Goal: Task Accomplishment & Management: Use online tool/utility

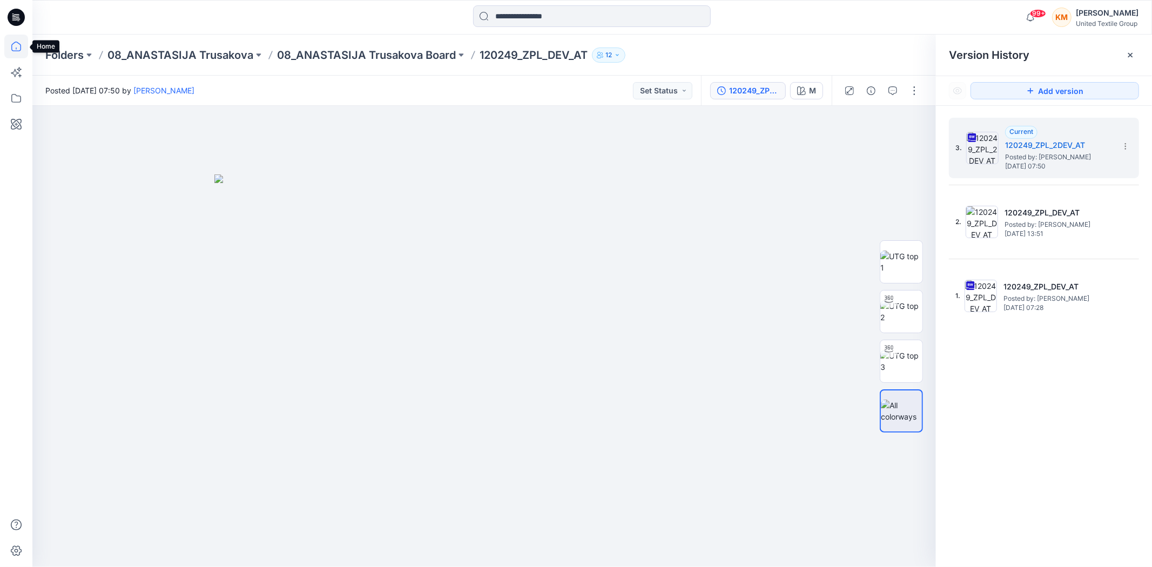
click at [19, 44] on icon at bounding box center [16, 47] width 24 height 24
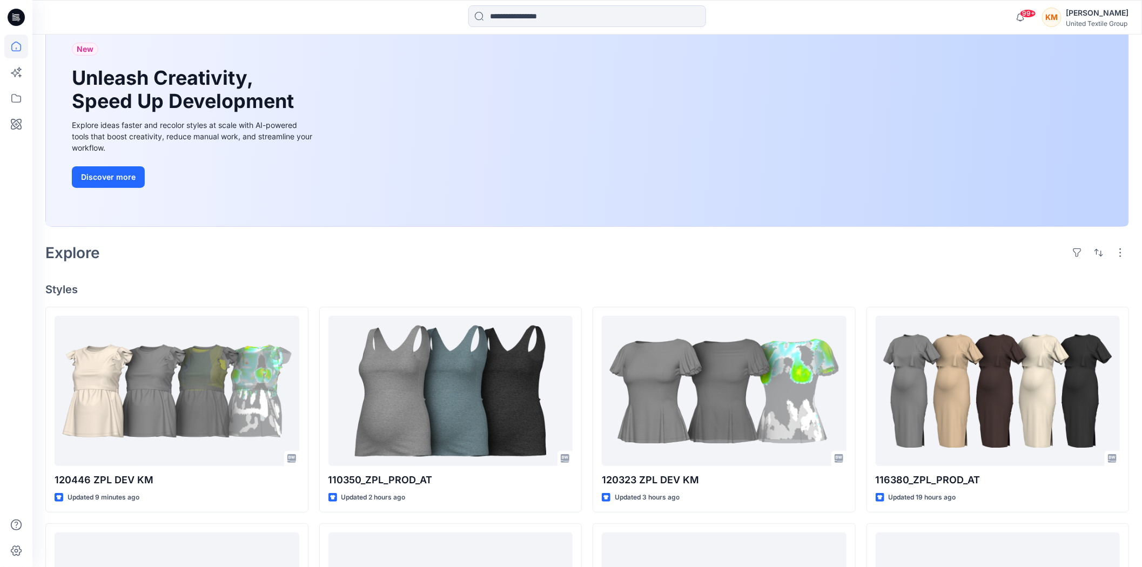
scroll to position [120, 0]
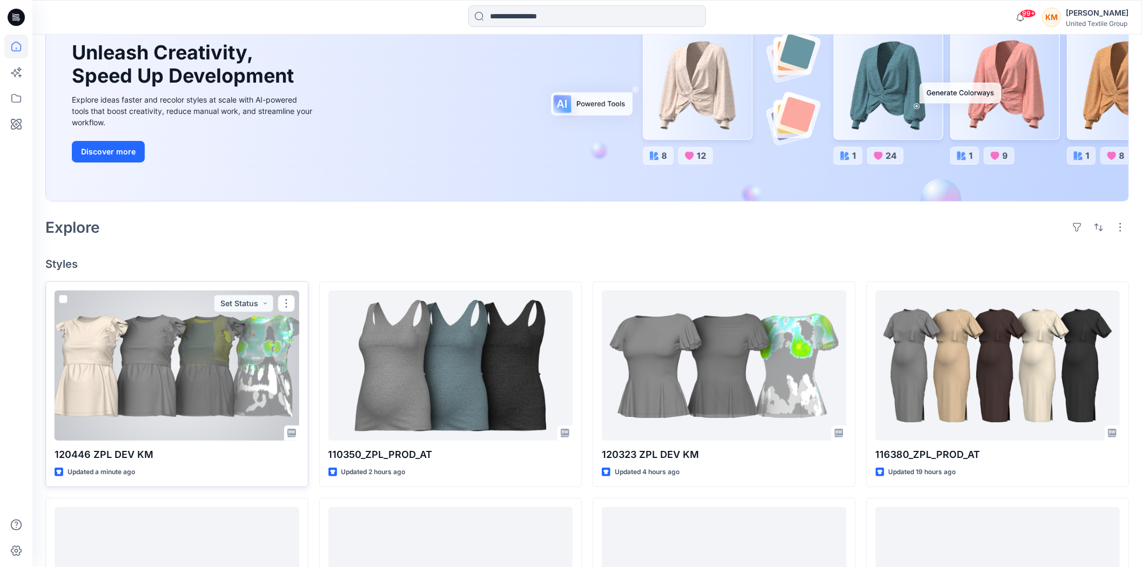
scroll to position [120, 0]
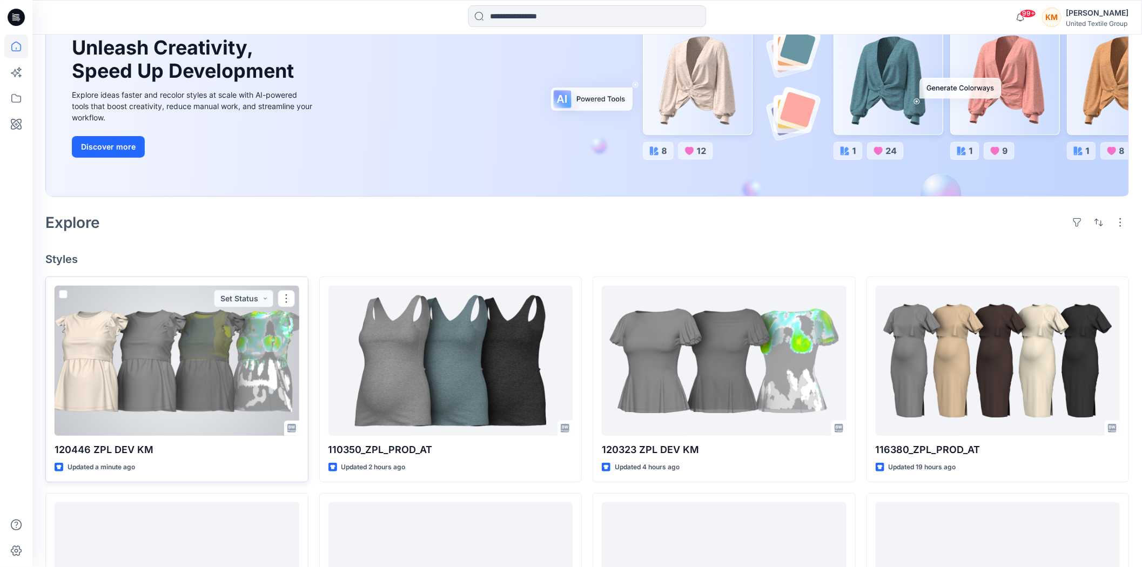
click at [185, 386] on div at bounding box center [177, 361] width 245 height 150
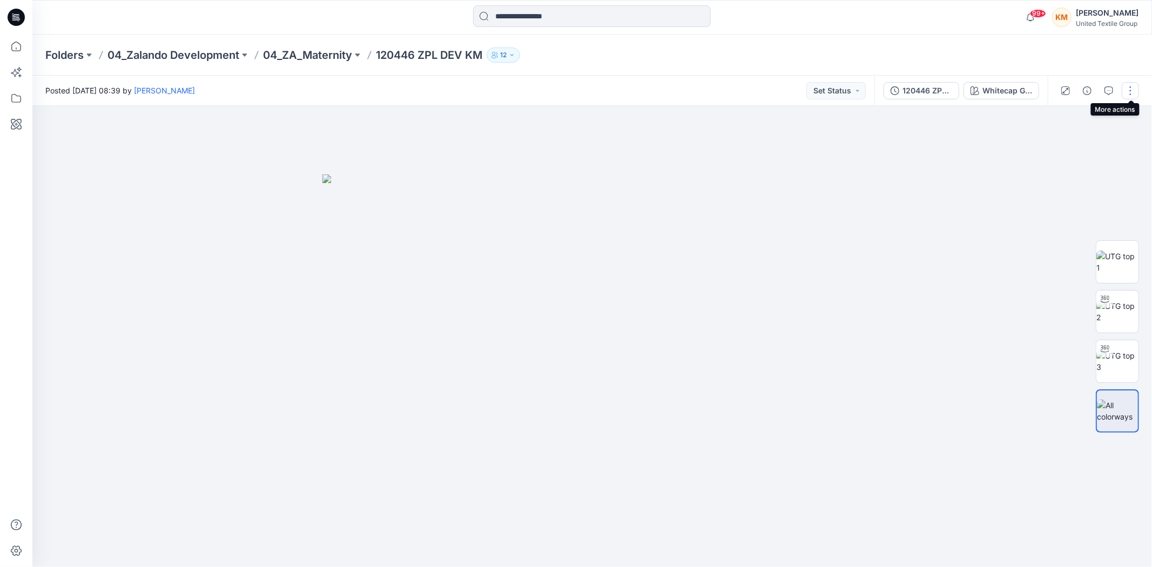
click at [1131, 90] on button "button" at bounding box center [1130, 90] width 17 height 17
click at [1063, 146] on button "Edit" at bounding box center [1075, 146] width 99 height 20
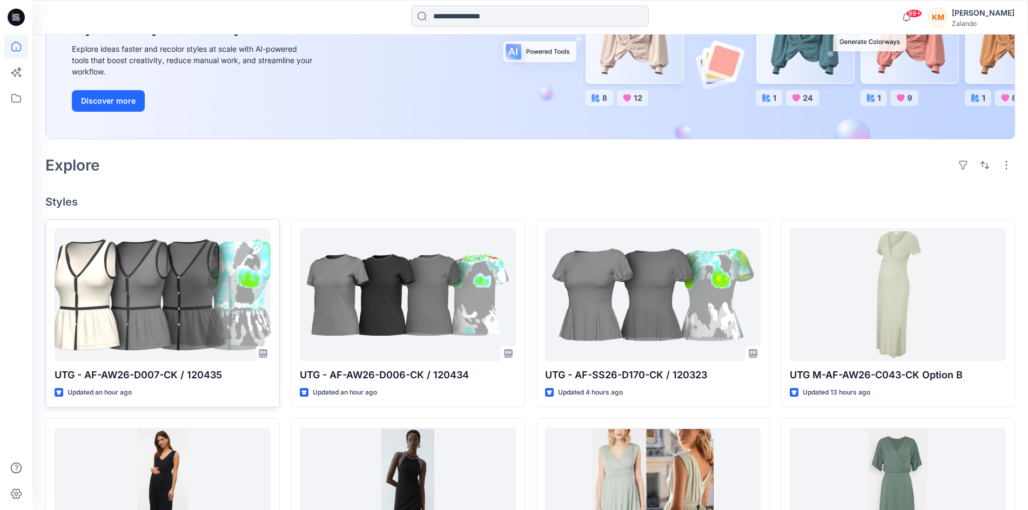
scroll to position [162, 0]
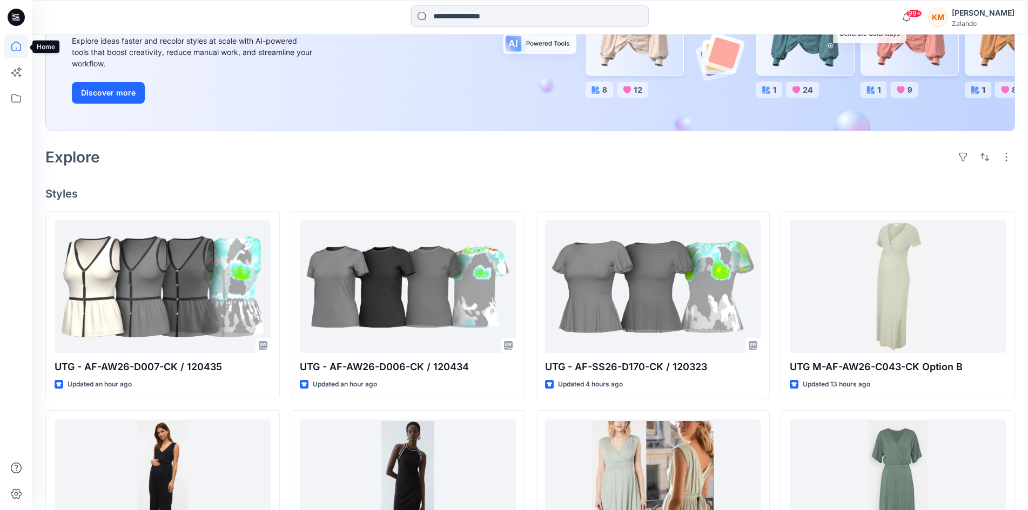
click at [16, 48] on icon at bounding box center [16, 49] width 1 height 2
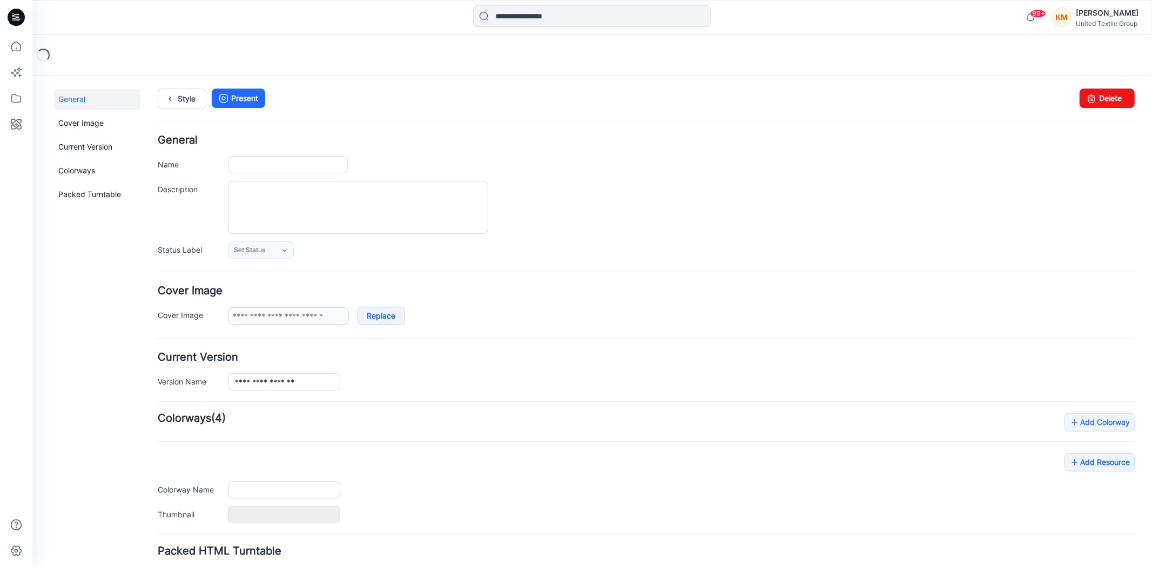
type input "**********"
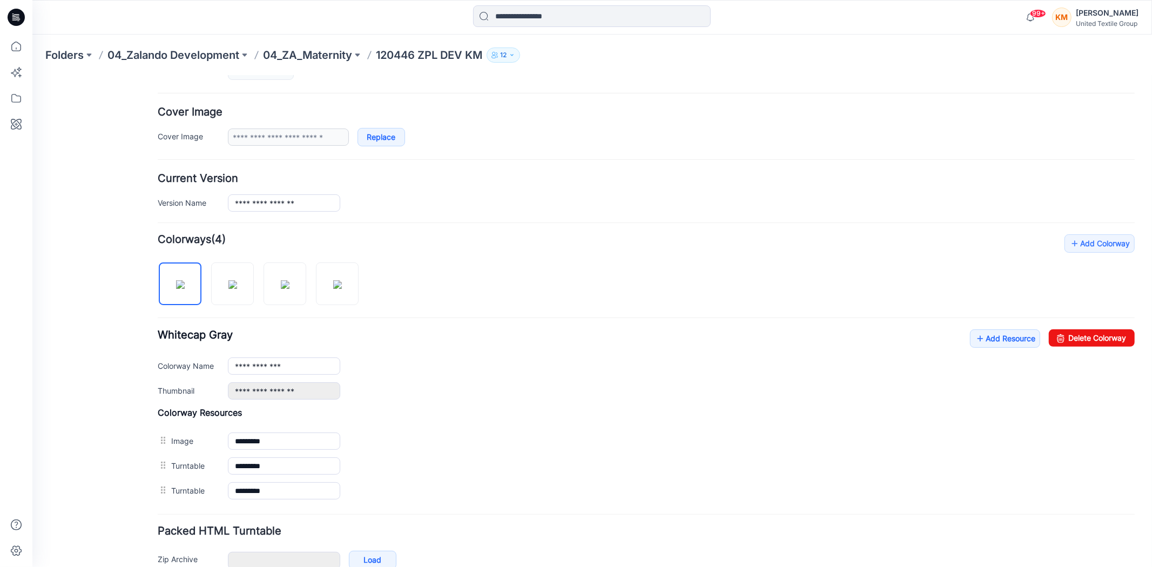
scroll to position [180, 0]
click at [989, 336] on link "Add Resource" at bounding box center [1004, 337] width 70 height 18
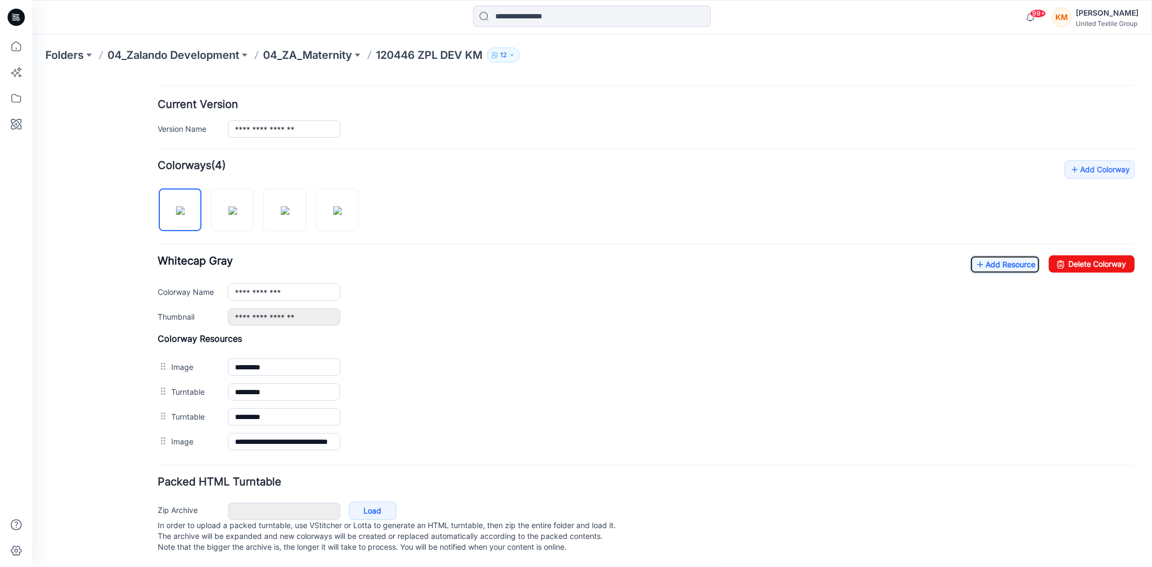
scroll to position [266, 0]
click at [1002, 255] on link "Add Resource" at bounding box center [1004, 264] width 70 height 18
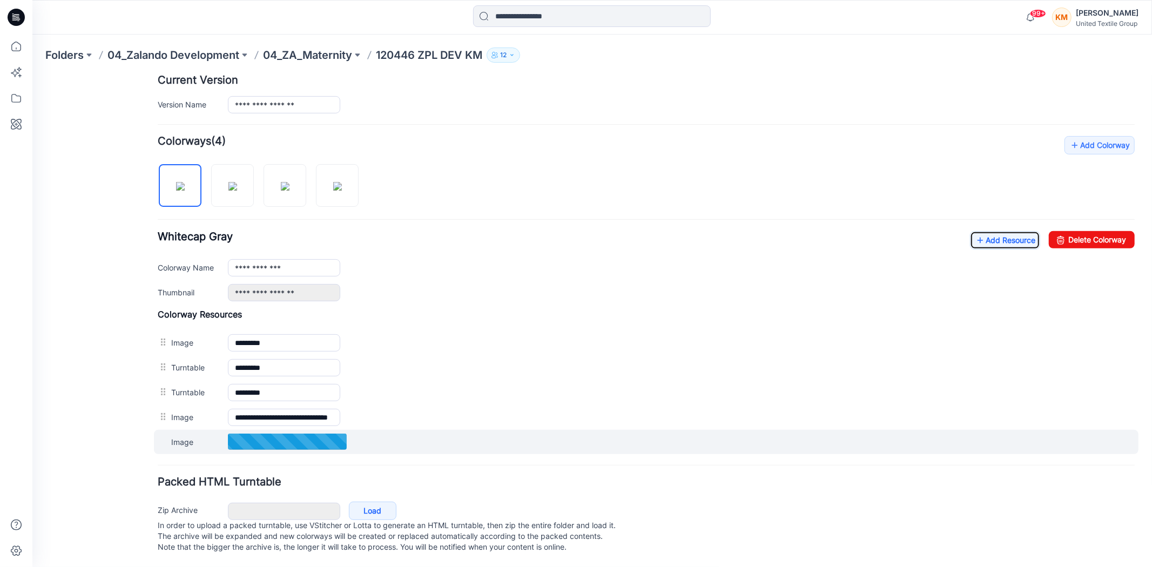
scroll to position [290, 0]
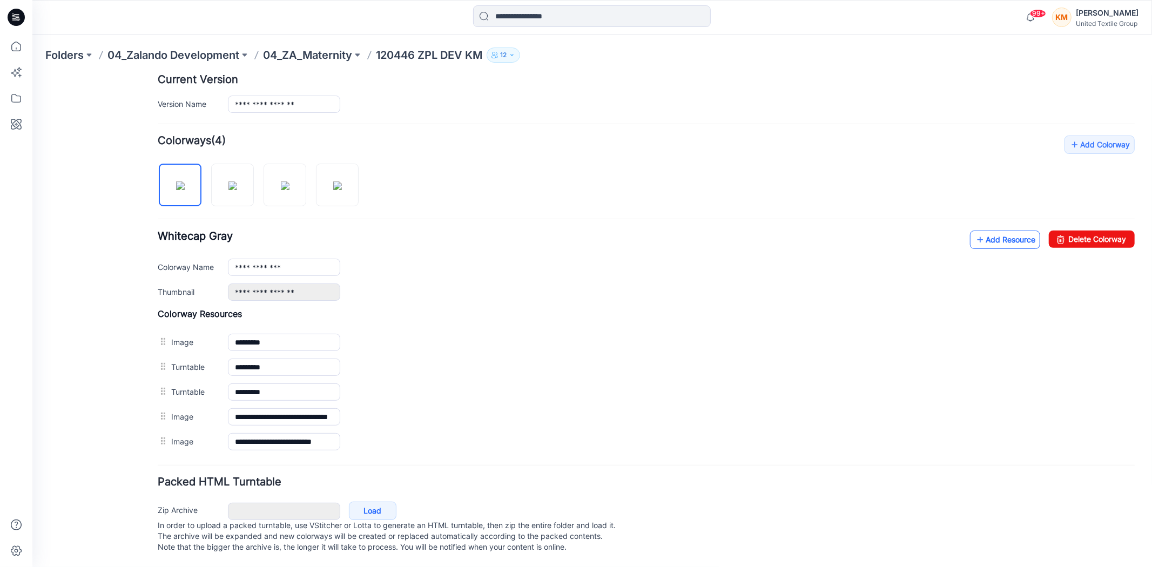
click at [1007, 232] on link "Add Resource" at bounding box center [1004, 239] width 70 height 18
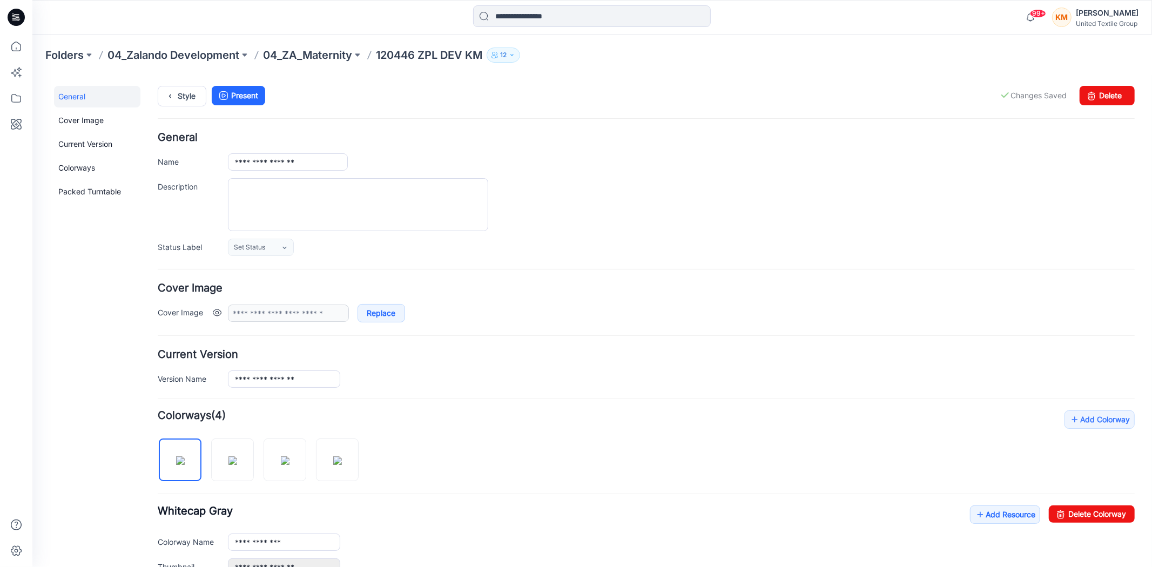
scroll to position [0, 0]
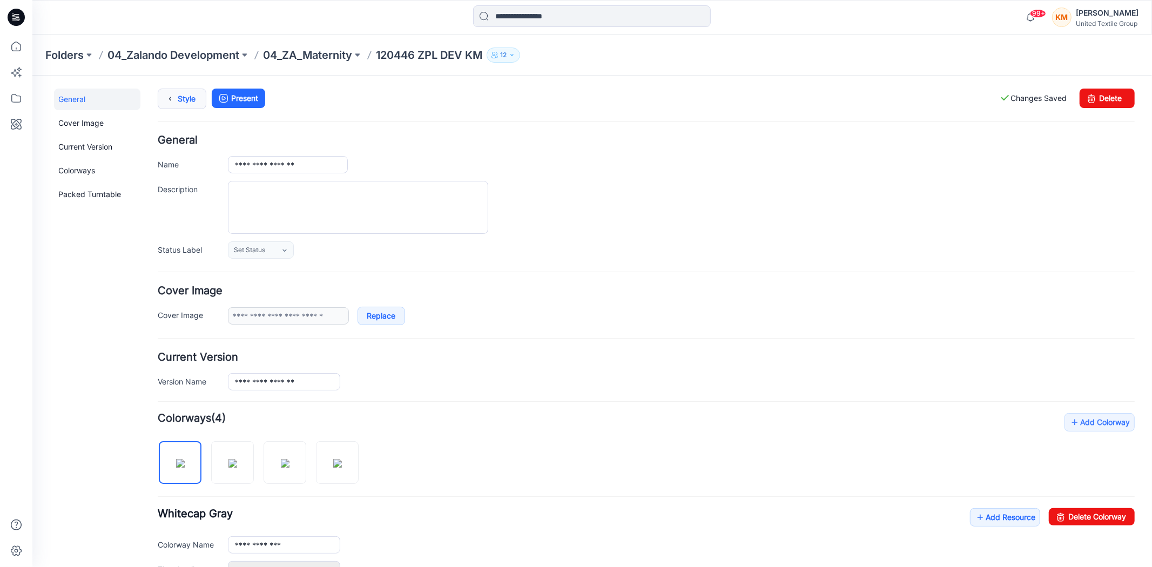
click at [177, 99] on link "Style" at bounding box center [181, 98] width 49 height 21
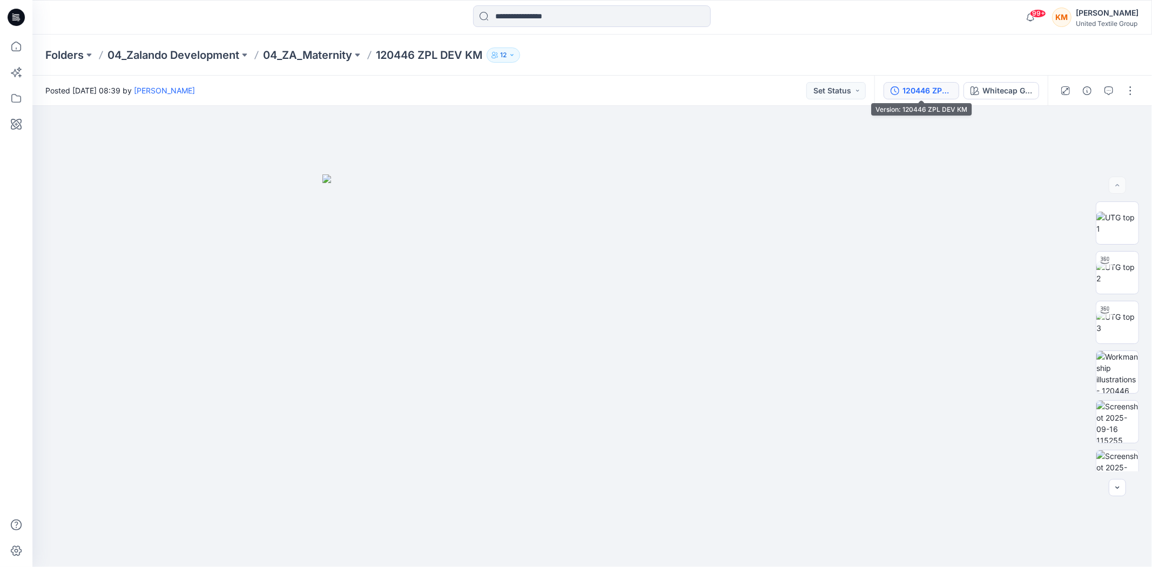
click at [922, 89] on div "120446 ZPL DEV KM" at bounding box center [927, 91] width 50 height 12
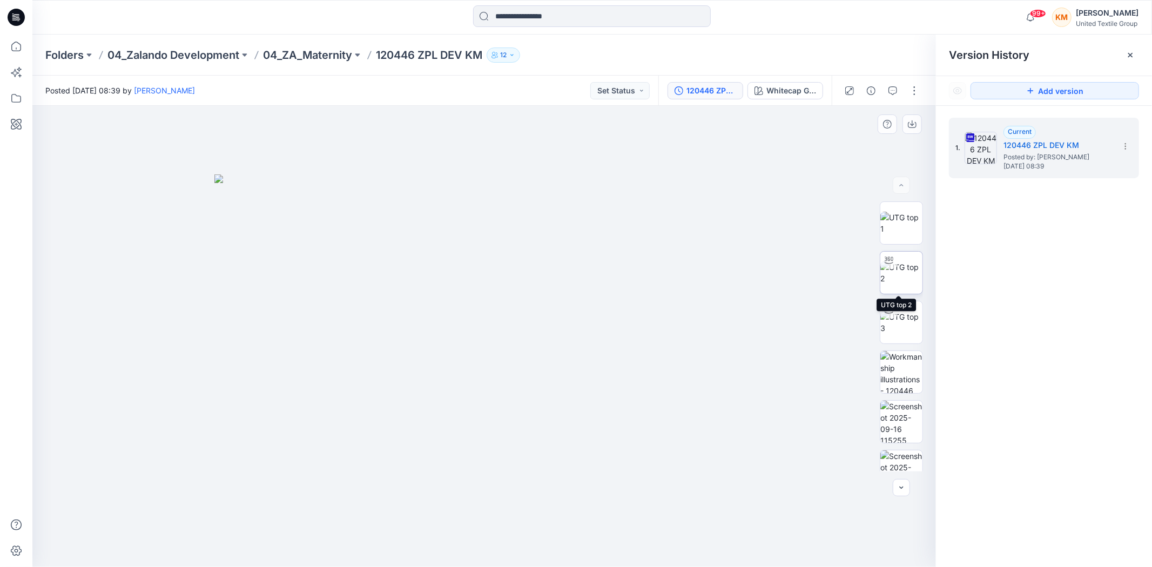
click at [897, 274] on img at bounding box center [901, 272] width 42 height 23
drag, startPoint x: 619, startPoint y: 542, endPoint x: 576, endPoint y: 434, distance: 116.3
click at [635, 541] on icon at bounding box center [485, 535] width 327 height 41
click at [17, 46] on icon at bounding box center [16, 47] width 24 height 24
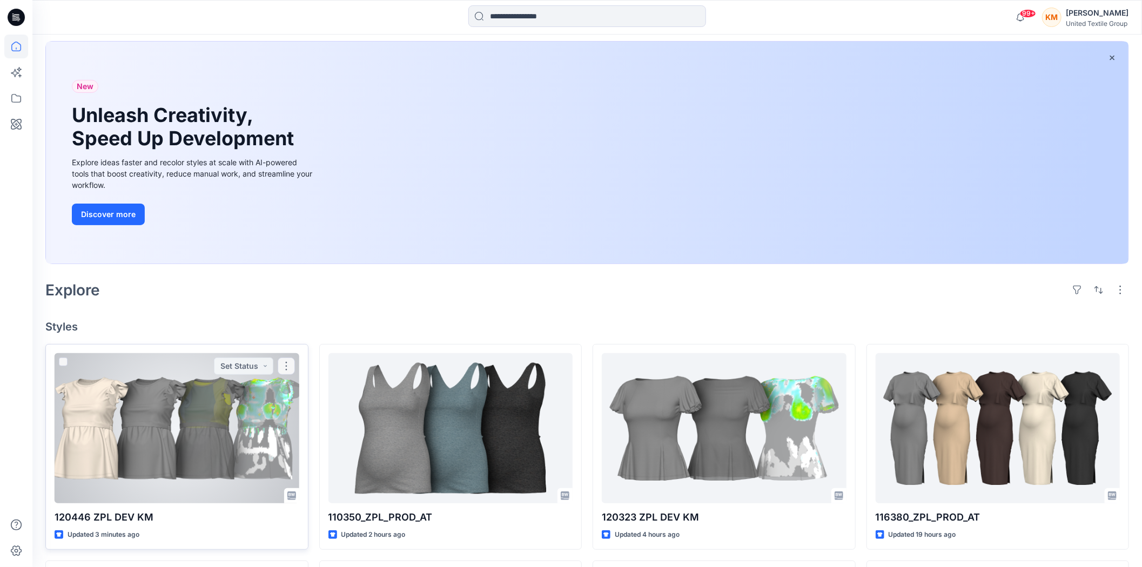
scroll to position [120, 0]
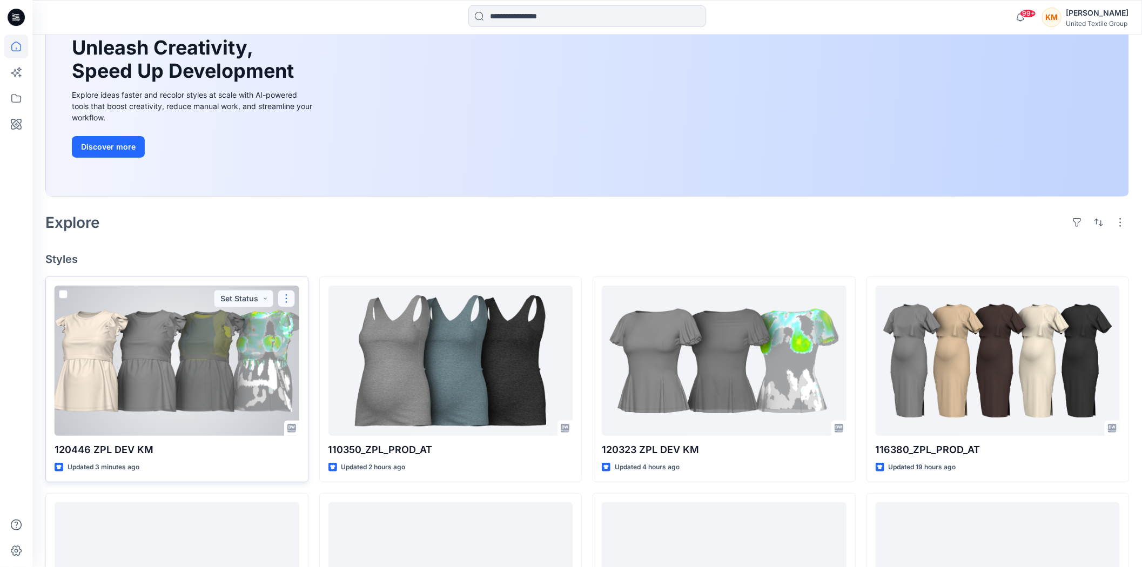
click at [288, 299] on button "button" at bounding box center [286, 298] width 17 height 17
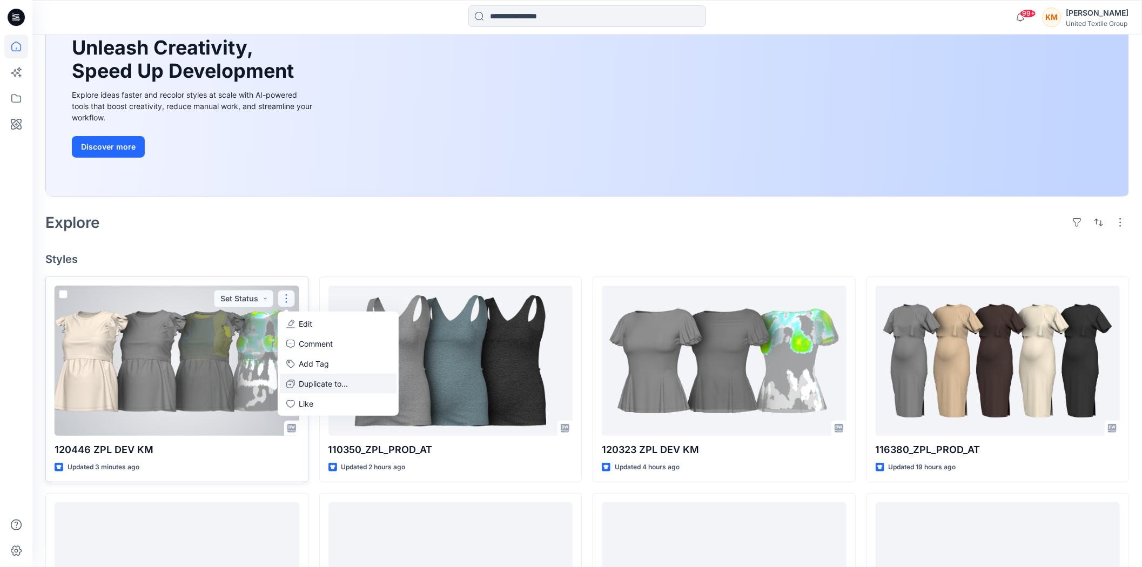
click at [324, 380] on p "Duplicate to..." at bounding box center [323, 383] width 49 height 11
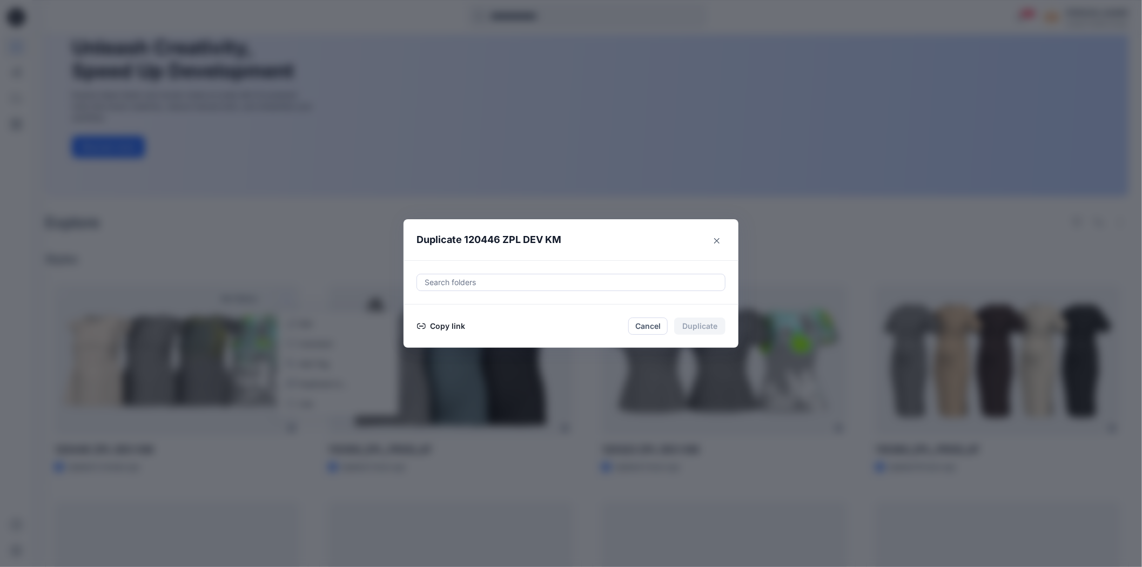
click at [449, 327] on button "Copy link" at bounding box center [440, 326] width 49 height 13
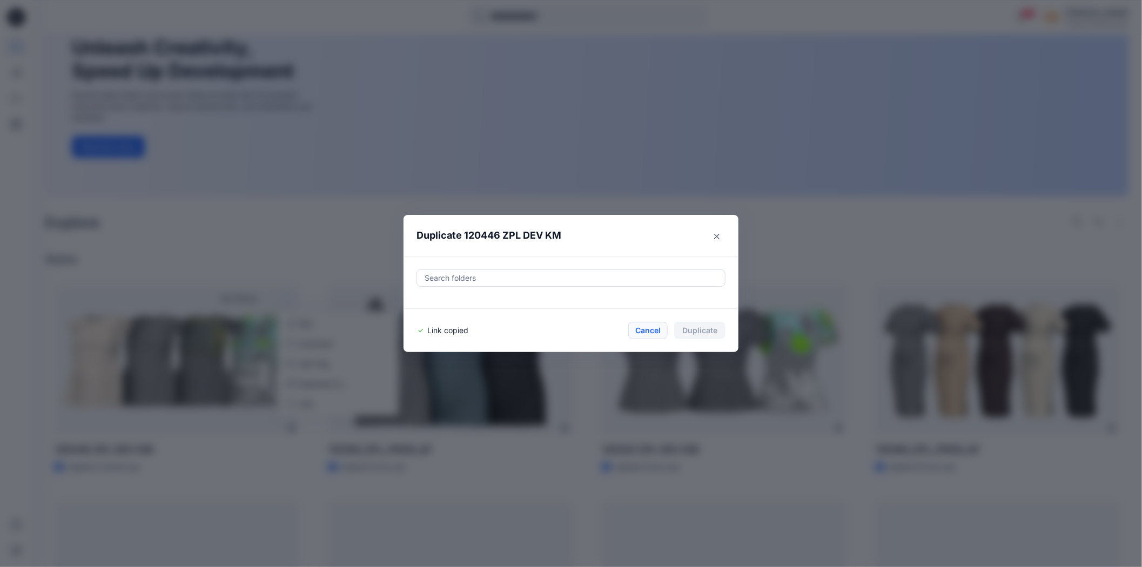
click at [653, 332] on button "Cancel" at bounding box center [647, 330] width 39 height 17
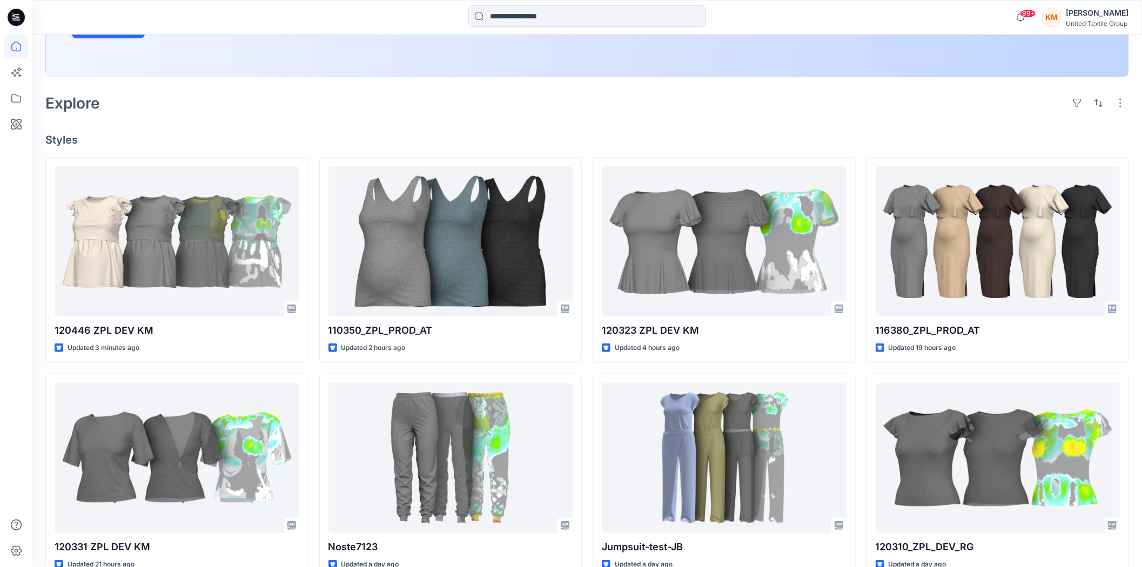
scroll to position [240, 0]
click at [13, 91] on icon at bounding box center [16, 98] width 24 height 24
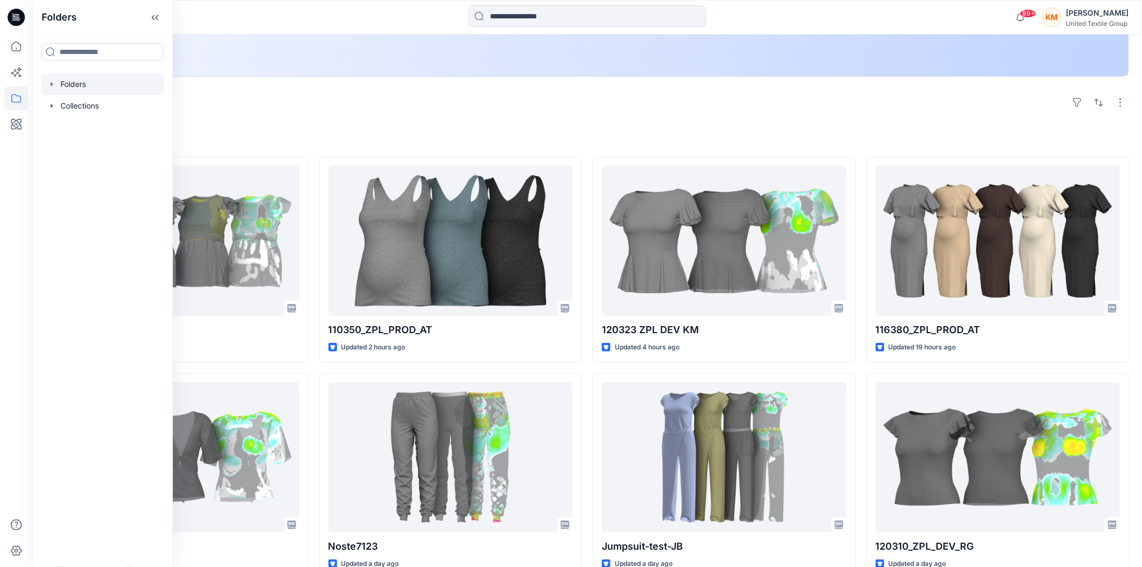
click at [85, 84] on div at bounding box center [102, 84] width 123 height 22
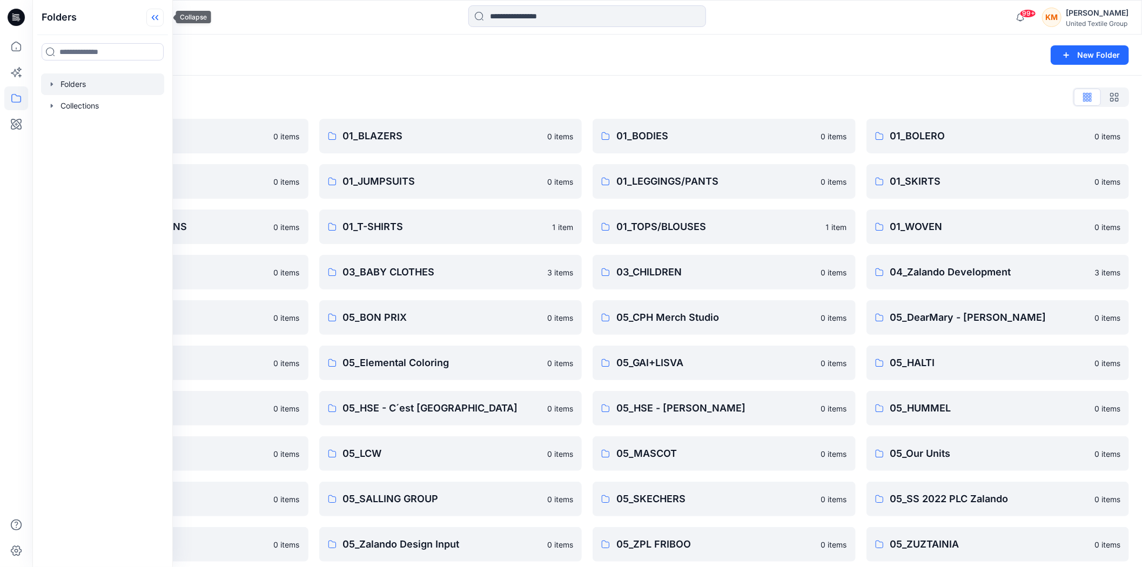
click at [164, 14] on icon at bounding box center [154, 18] width 17 height 18
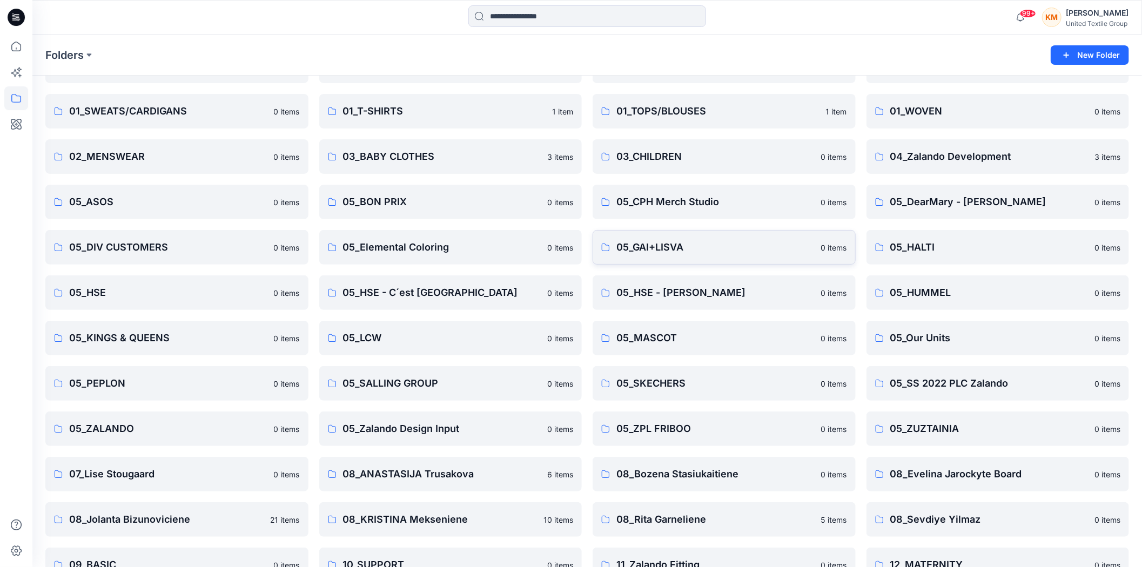
scroll to position [120, 0]
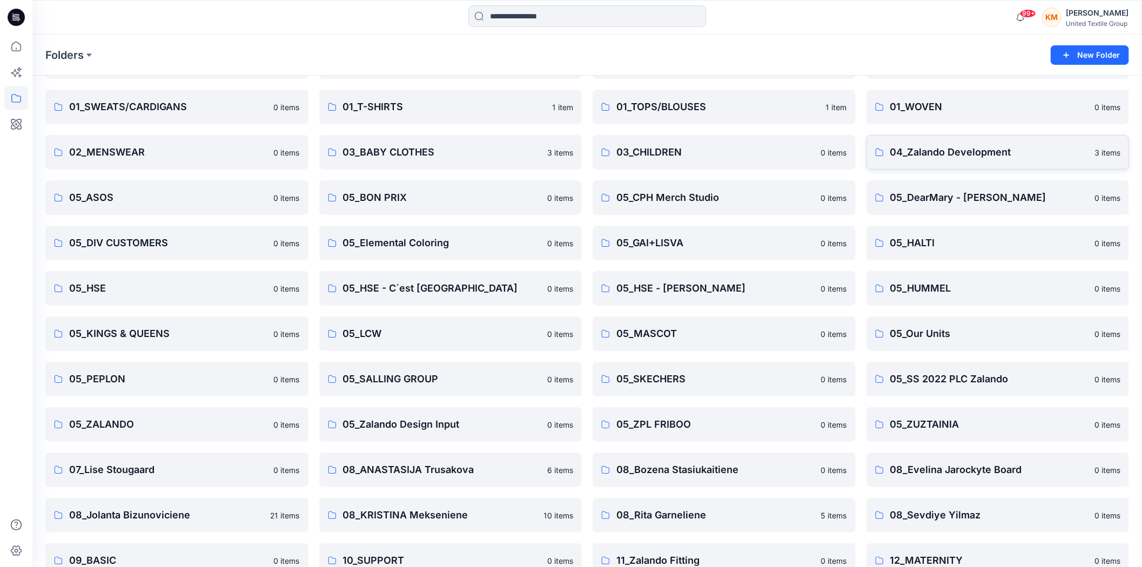
click at [974, 143] on link "04_Zalando Development 3 items" at bounding box center [997, 152] width 263 height 35
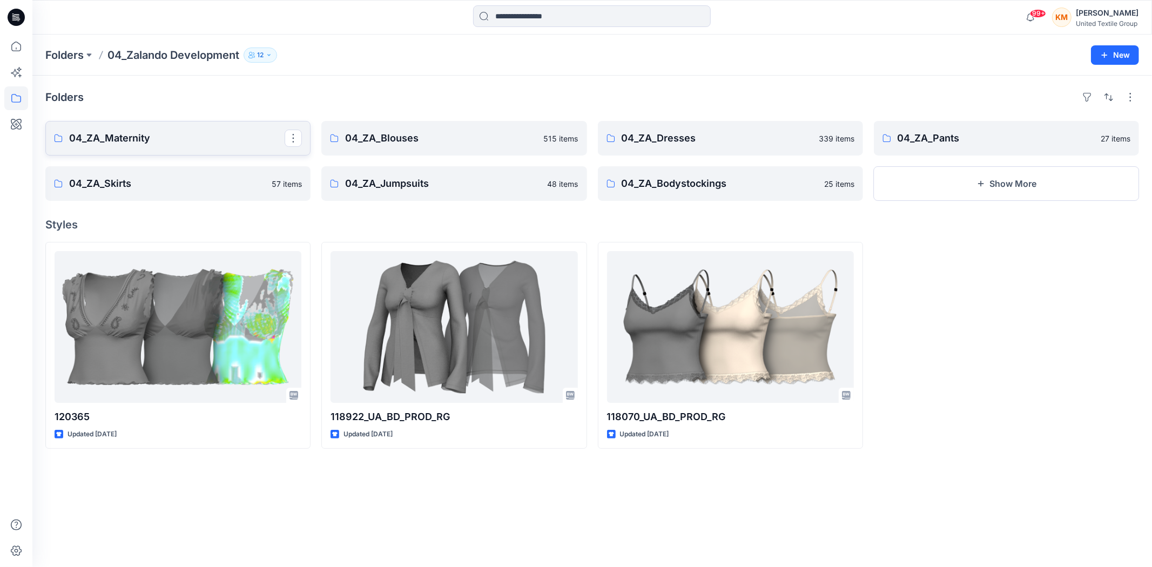
click at [182, 143] on p "04_ZA_Maternity" at bounding box center [176, 138] width 215 height 15
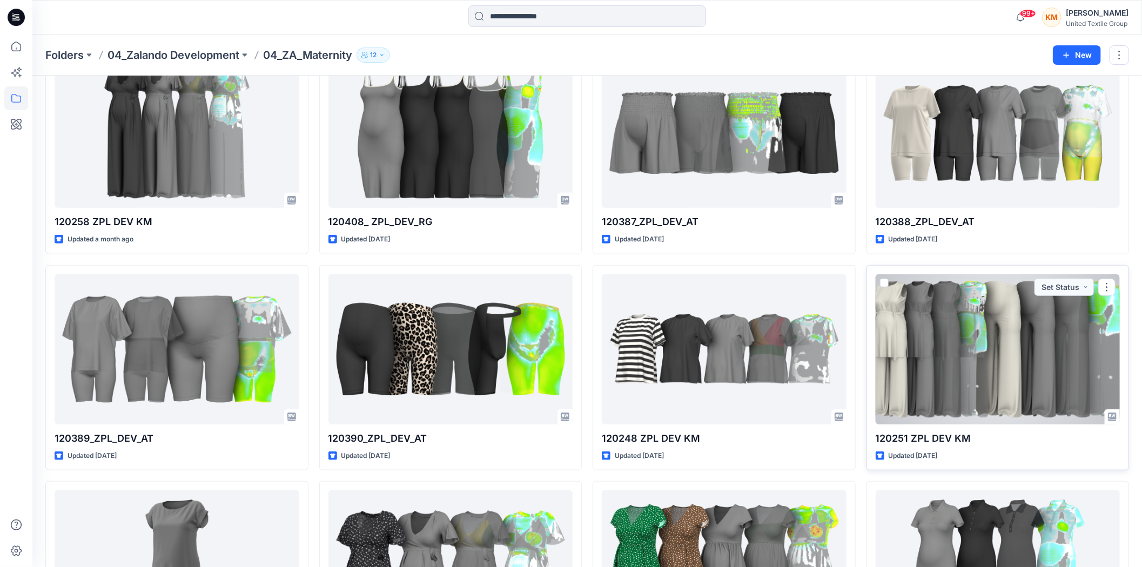
scroll to position [484, 0]
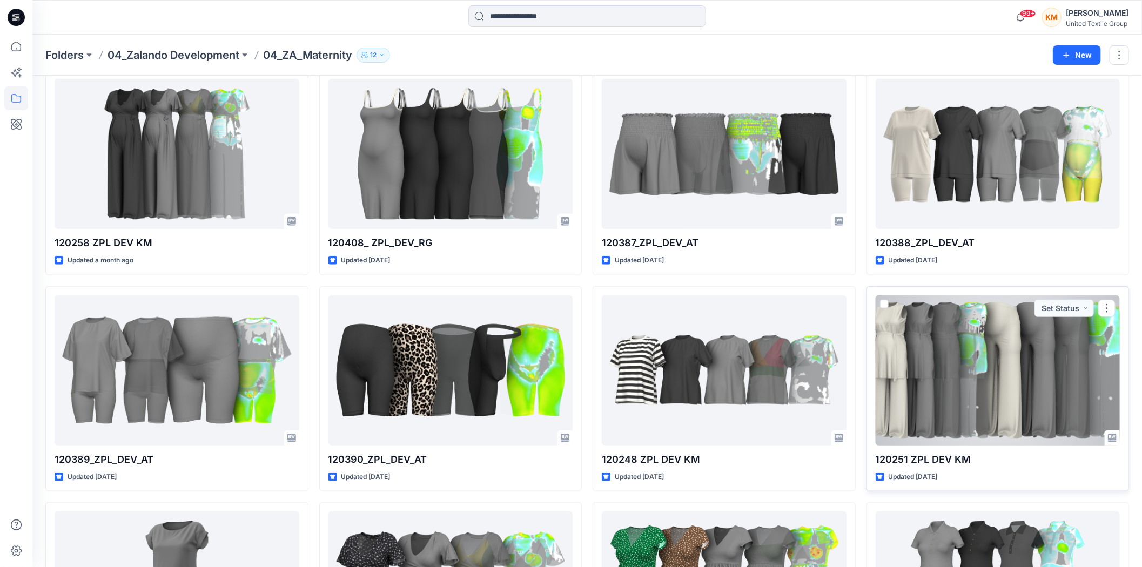
click at [991, 359] on div at bounding box center [997, 370] width 245 height 150
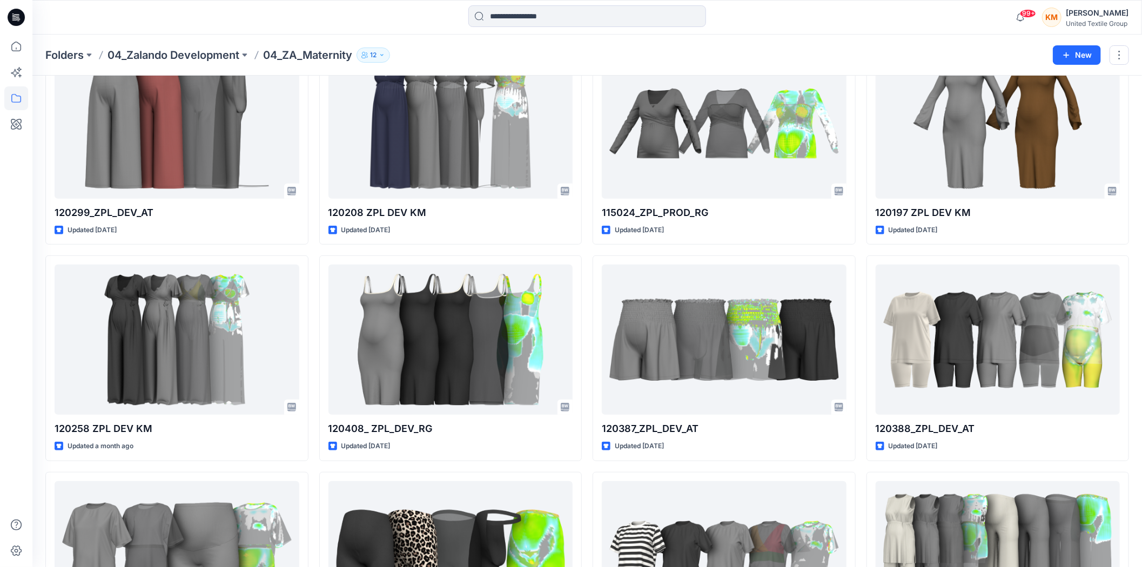
scroll to position [244, 0]
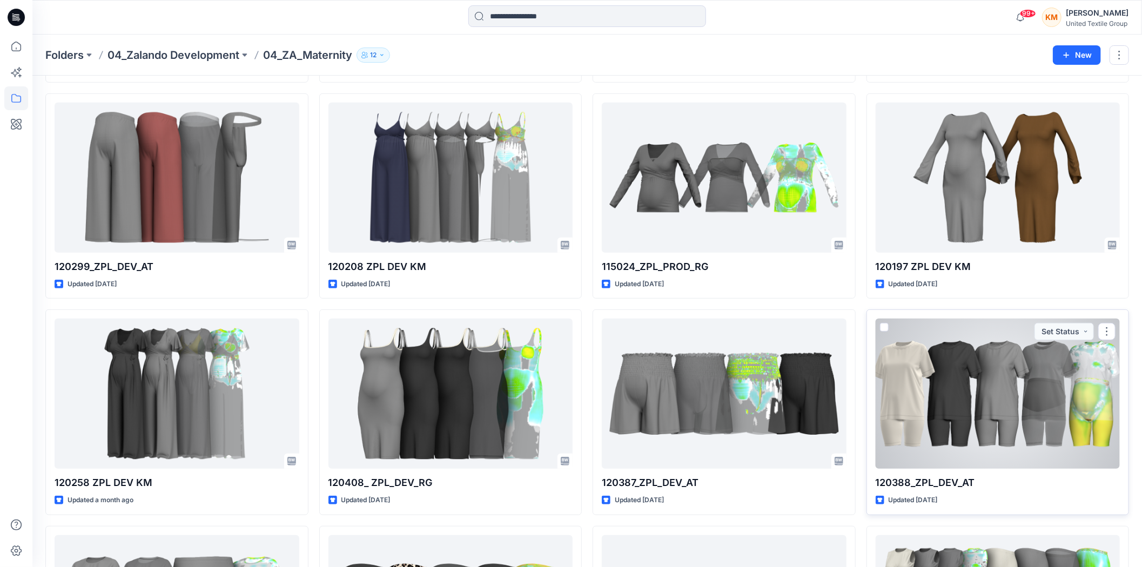
click at [960, 407] on div at bounding box center [997, 394] width 245 height 150
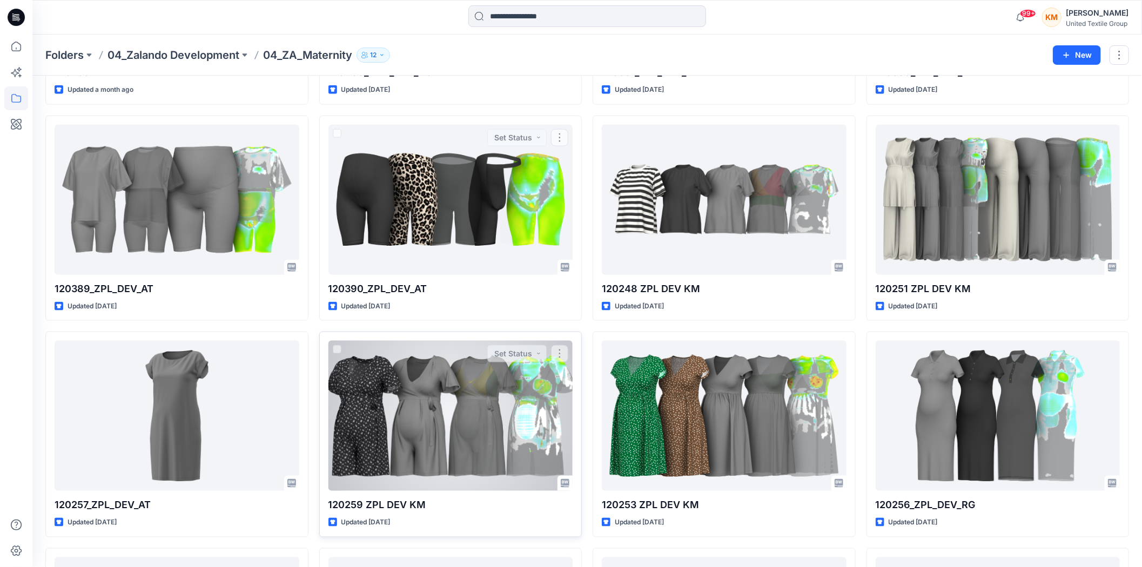
scroll to position [660, 0]
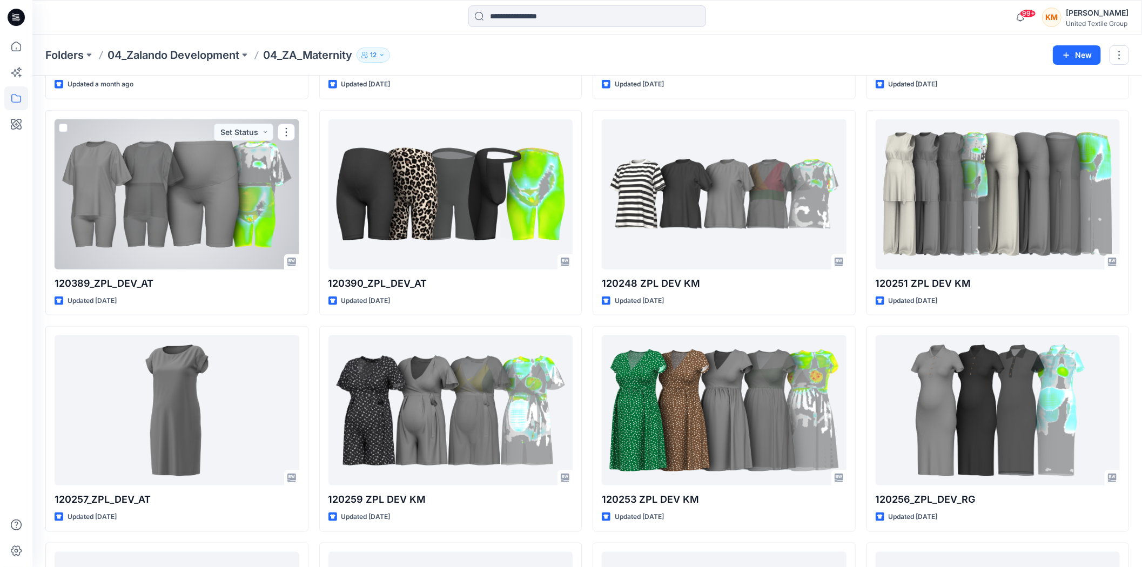
click at [187, 219] on div at bounding box center [177, 194] width 245 height 150
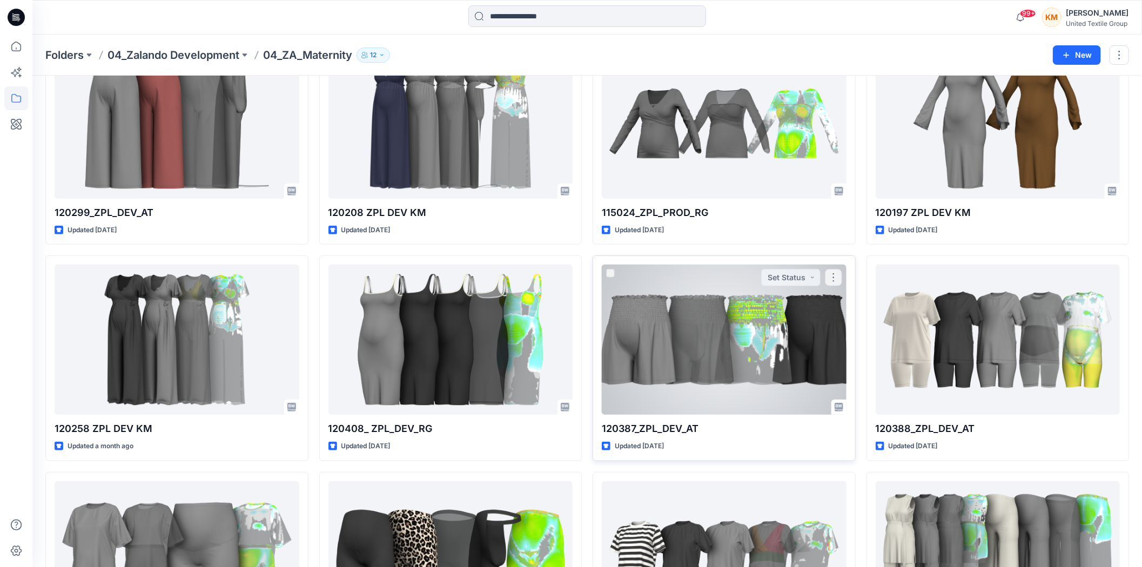
scroll to position [420, 0]
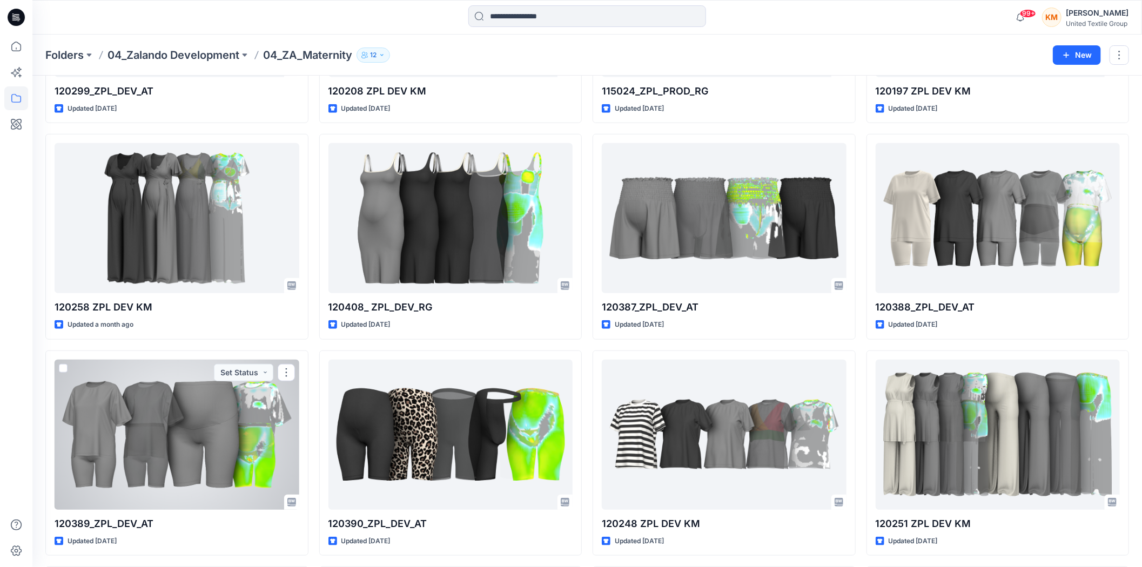
click at [181, 414] on div at bounding box center [177, 435] width 245 height 150
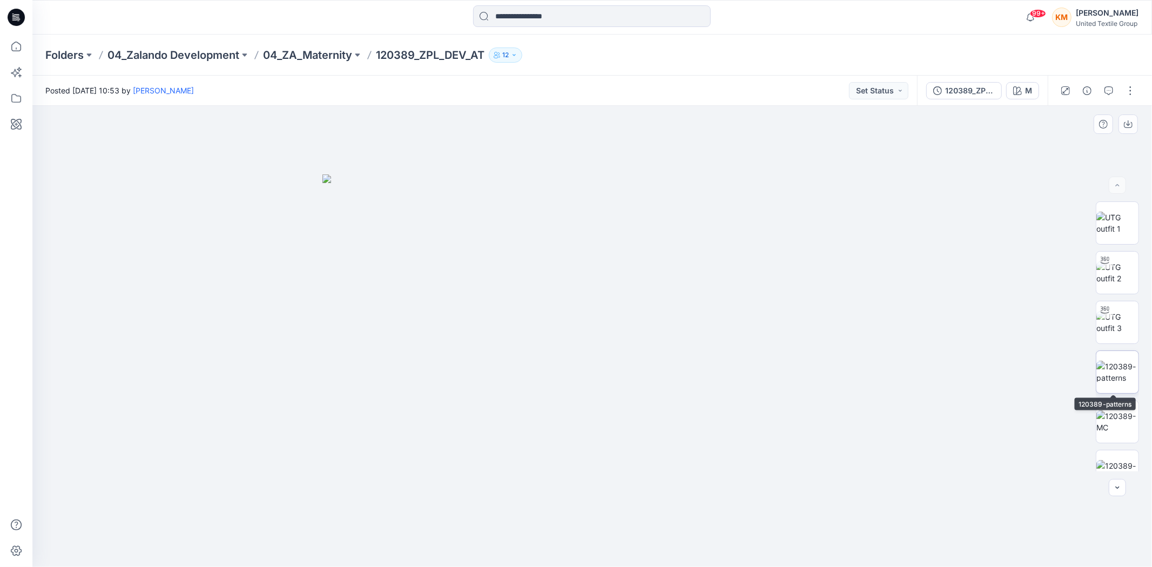
click at [1109, 374] on img at bounding box center [1117, 372] width 42 height 23
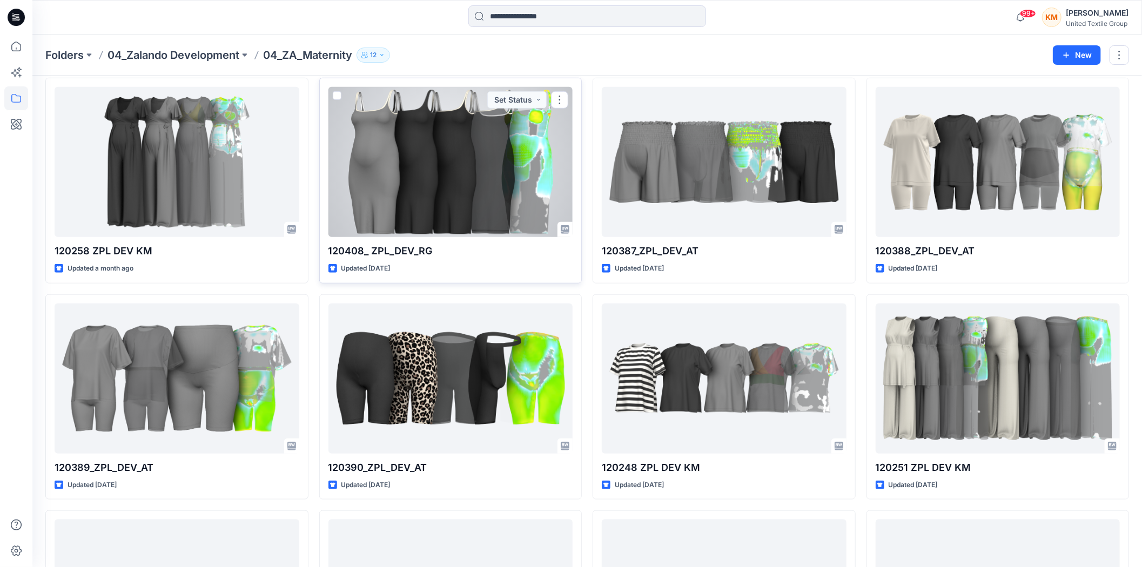
scroll to position [600, 0]
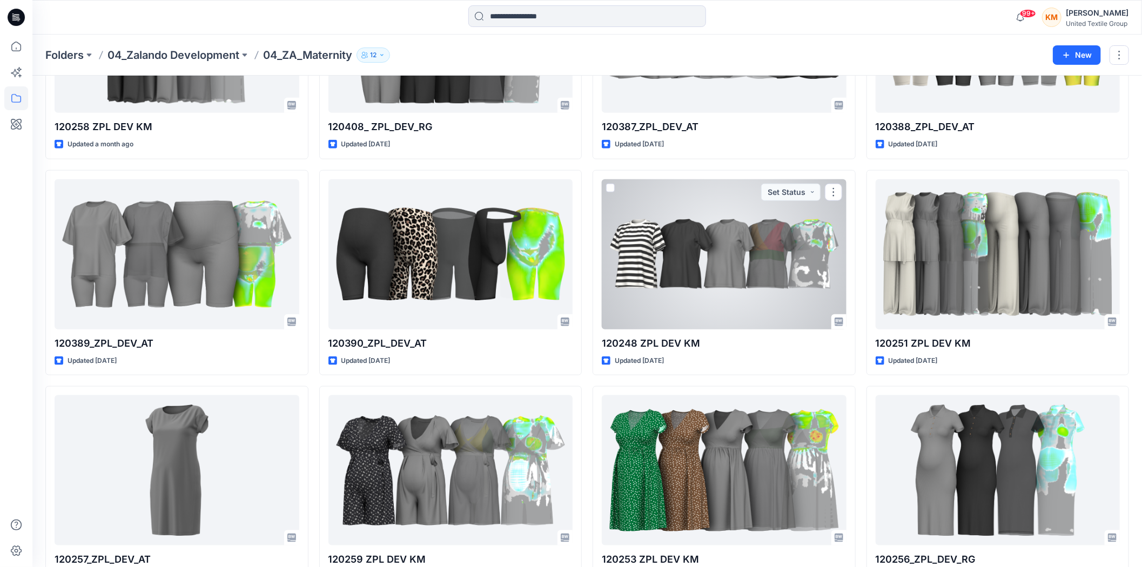
click at [671, 270] on div at bounding box center [724, 254] width 245 height 150
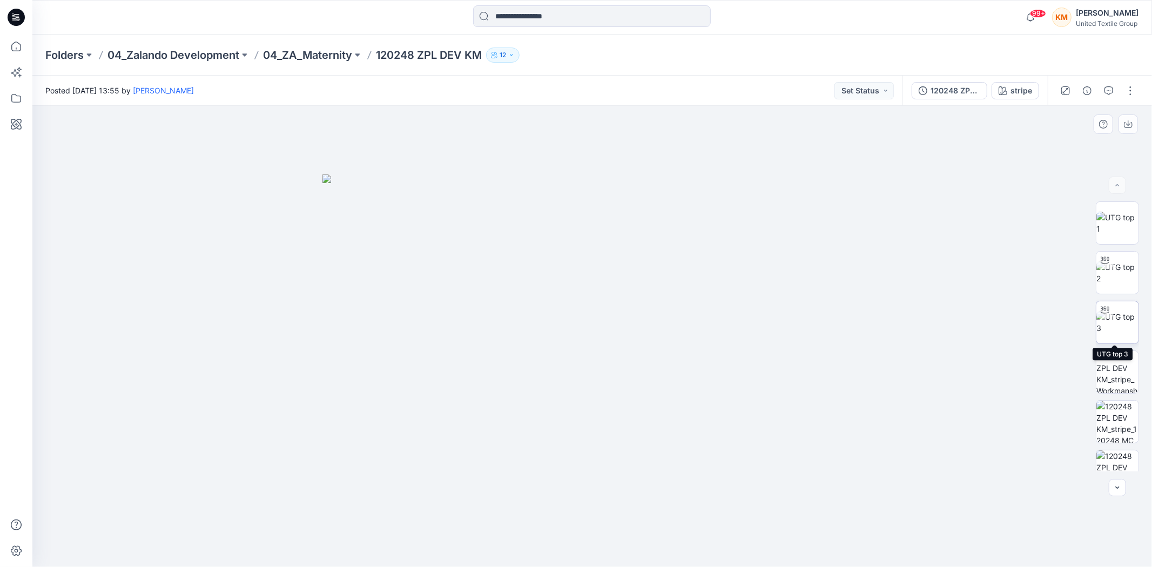
click at [1111, 315] on img at bounding box center [1117, 322] width 42 height 23
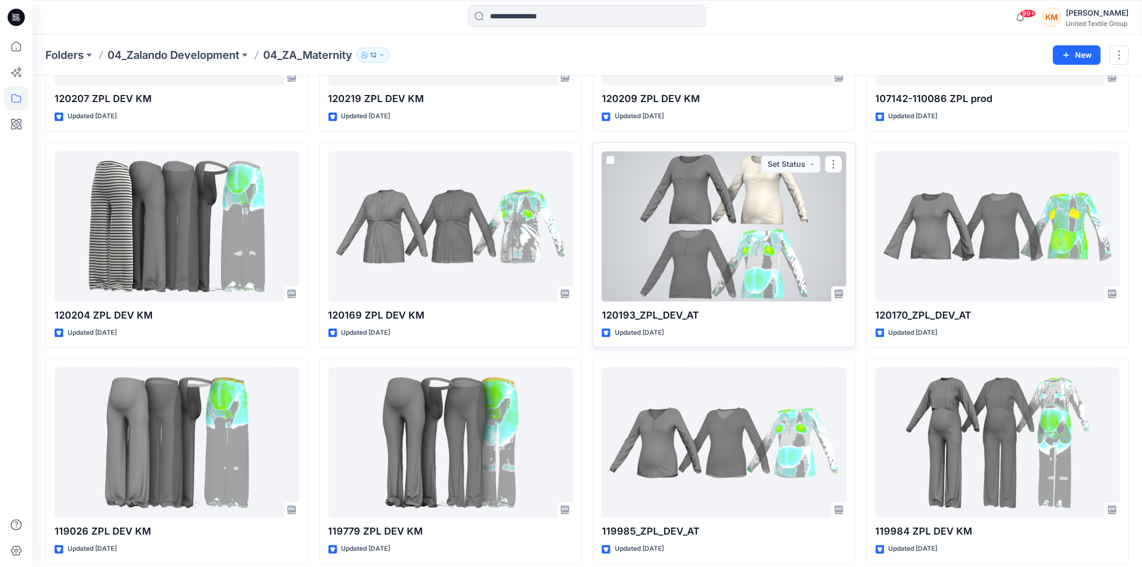
scroll to position [1520, 0]
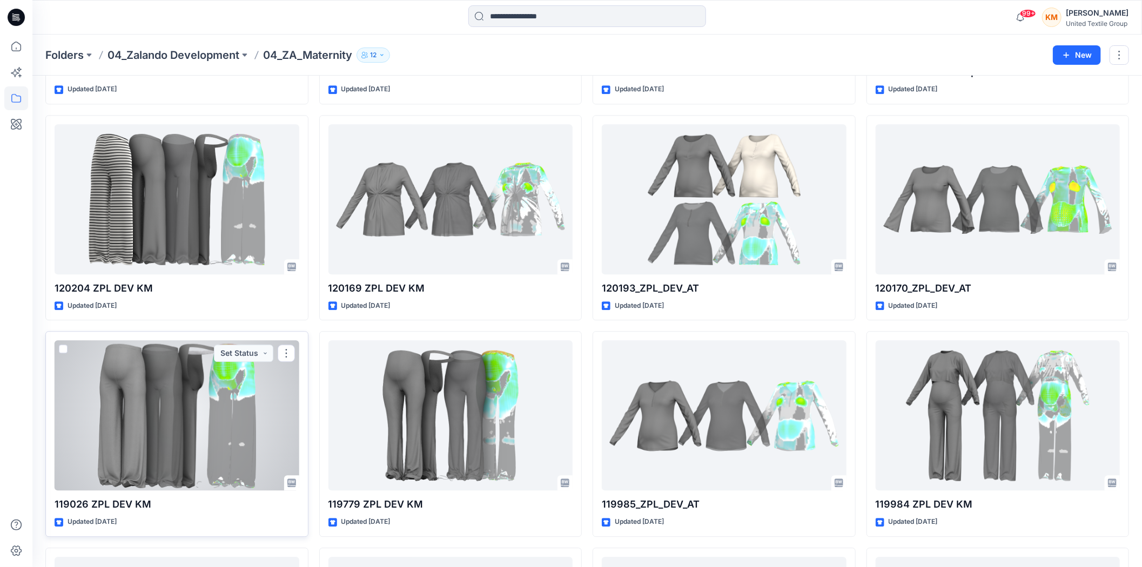
click at [176, 414] on div at bounding box center [177, 415] width 245 height 150
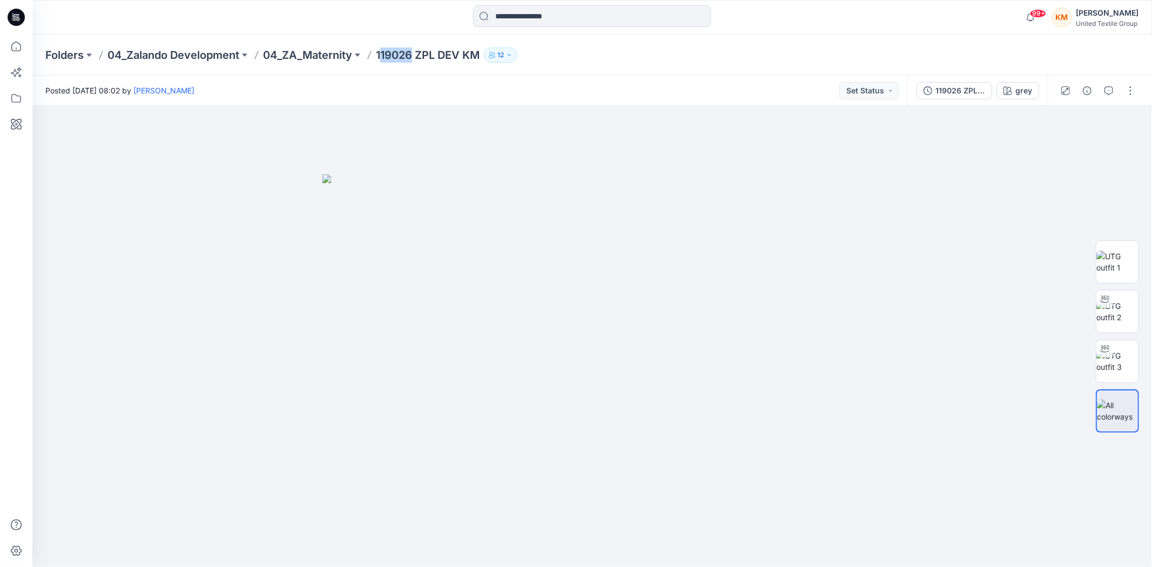
drag, startPoint x: 381, startPoint y: 54, endPoint x: 415, endPoint y: 56, distance: 33.5
click at [416, 55] on p "119026 ZPL DEV KM" at bounding box center [428, 55] width 104 height 15
drag, startPoint x: 379, startPoint y: 56, endPoint x: 414, endPoint y: 56, distance: 34.6
click at [414, 56] on p "119026 ZPL DEV KM" at bounding box center [428, 55] width 104 height 15
copy p "119026"
